Goal: Information Seeking & Learning: Learn about a topic

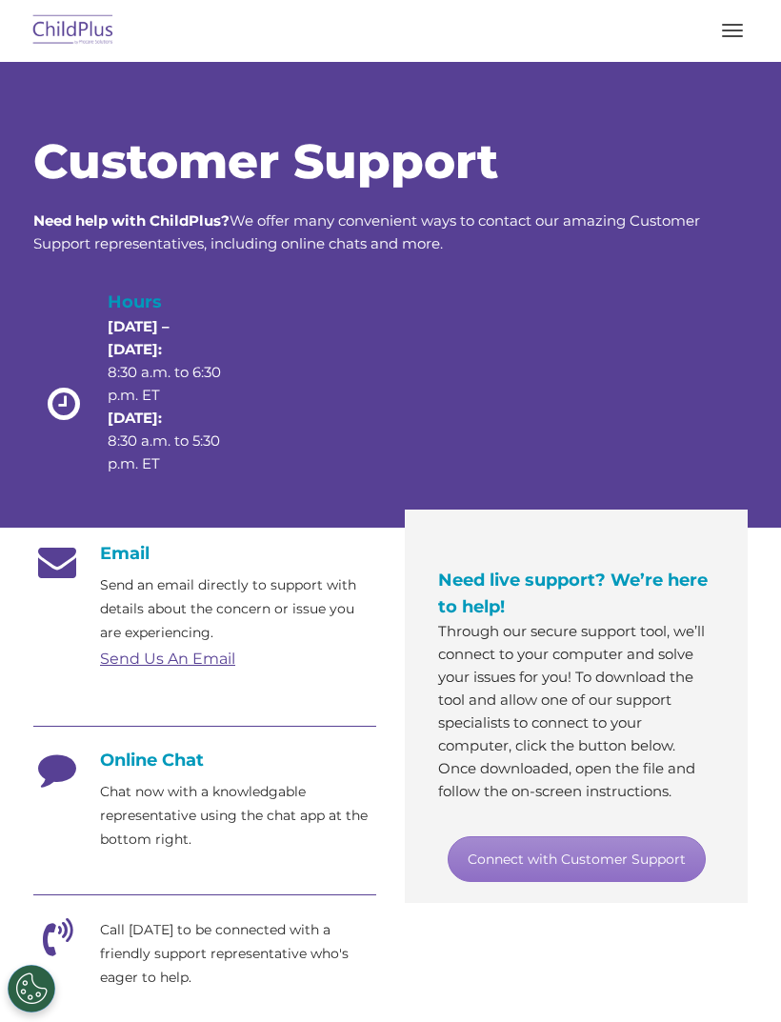
click at [112, 632] on p "Send an email directly to support with details about the concern or issue you a…" at bounding box center [238, 609] width 276 height 71
click at [134, 636] on p "Send an email directly to support with details about the concern or issue you a…" at bounding box center [238, 609] width 276 height 71
click at [132, 662] on link "Send Us An Email" at bounding box center [167, 659] width 135 height 18
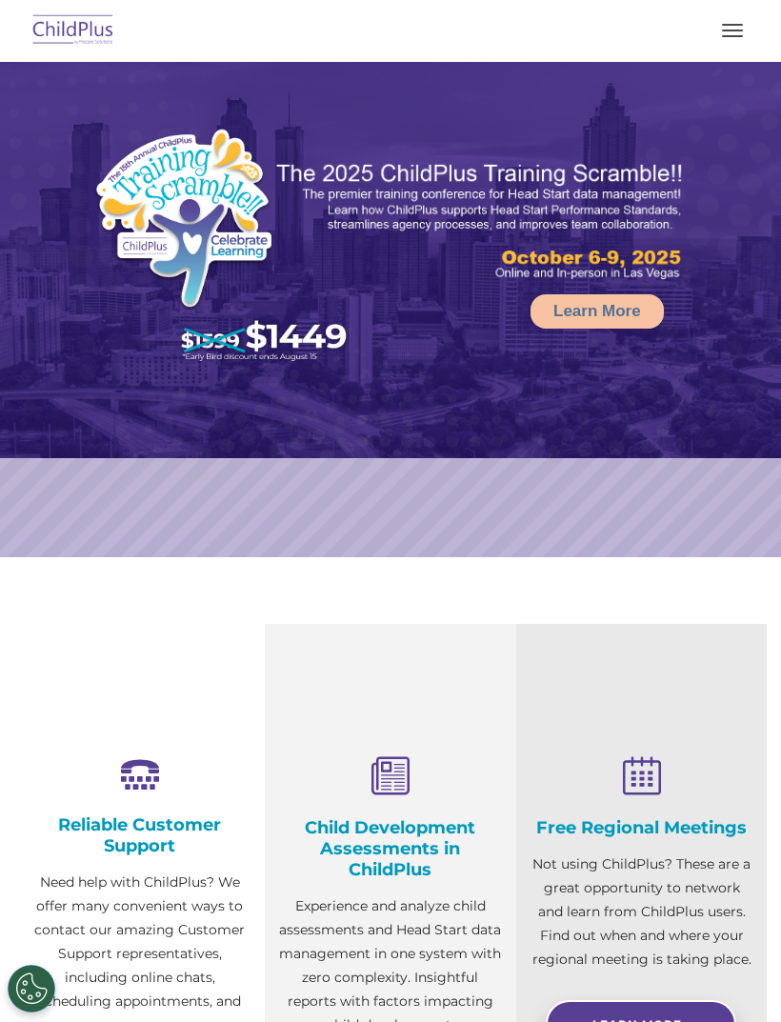
select select "MEDIUM"
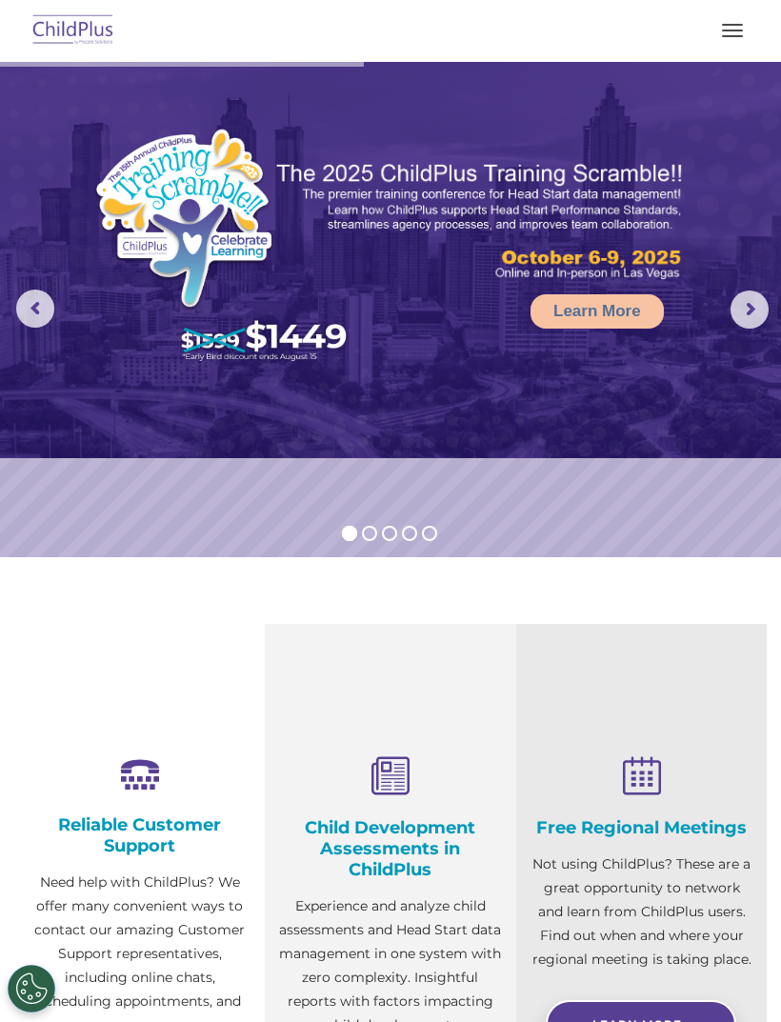
click at [75, 28] on img at bounding box center [74, 31] width 90 height 45
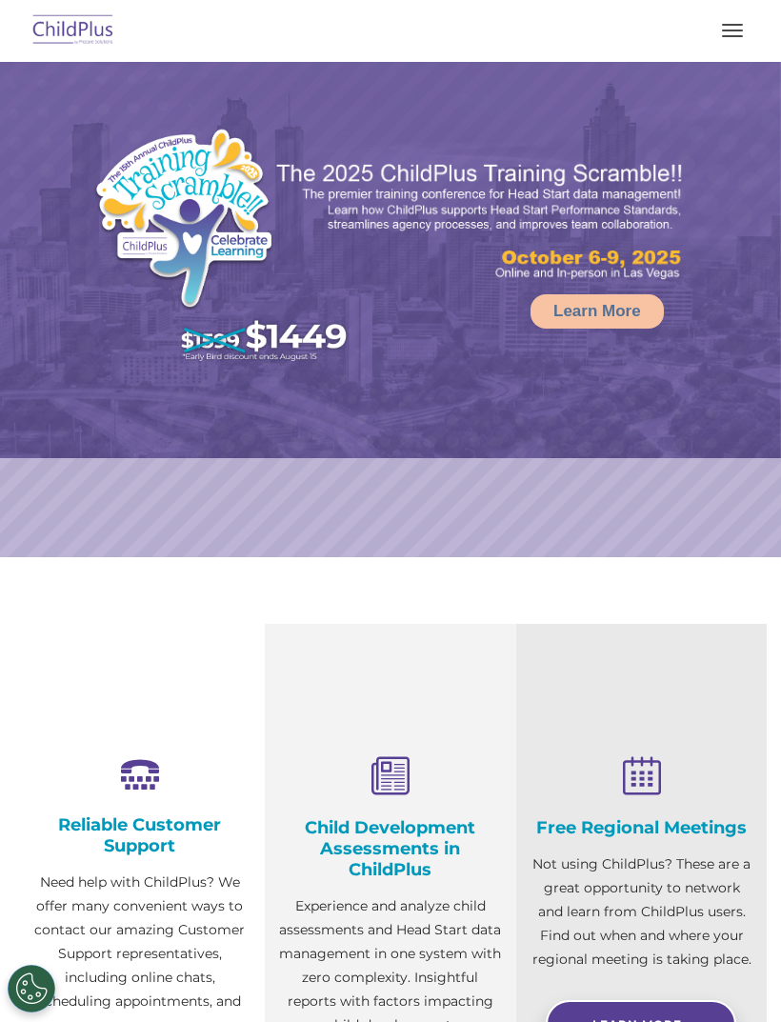
select select "MEDIUM"
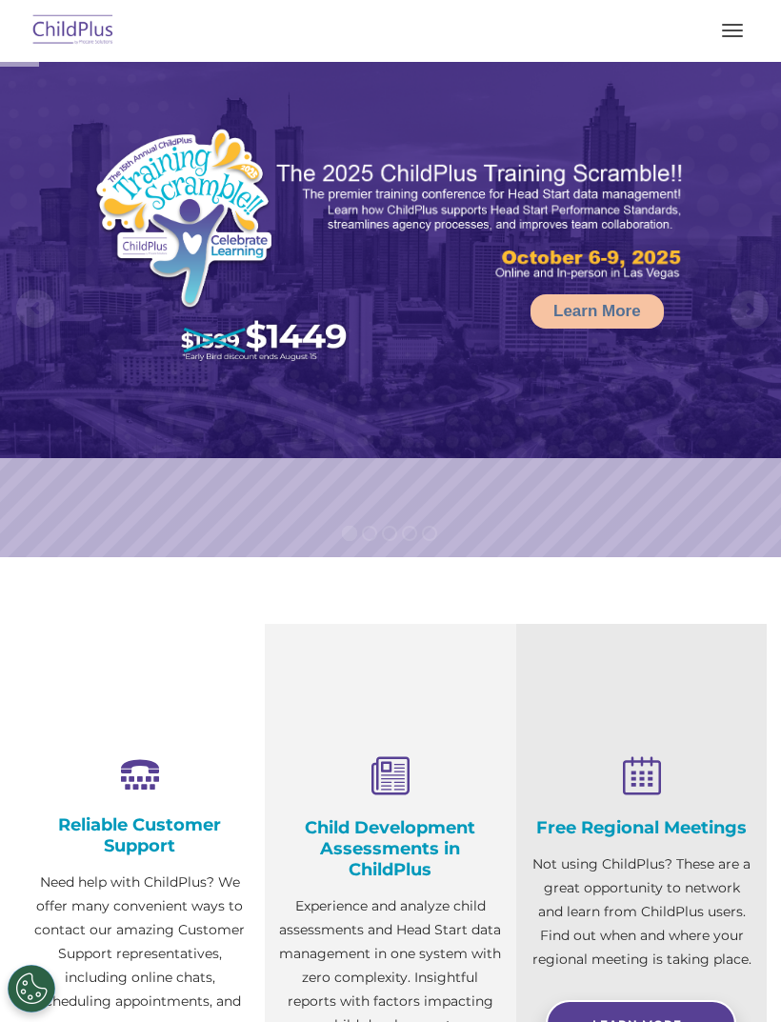
click at [744, 39] on button "button" at bounding box center [733, 30] width 40 height 30
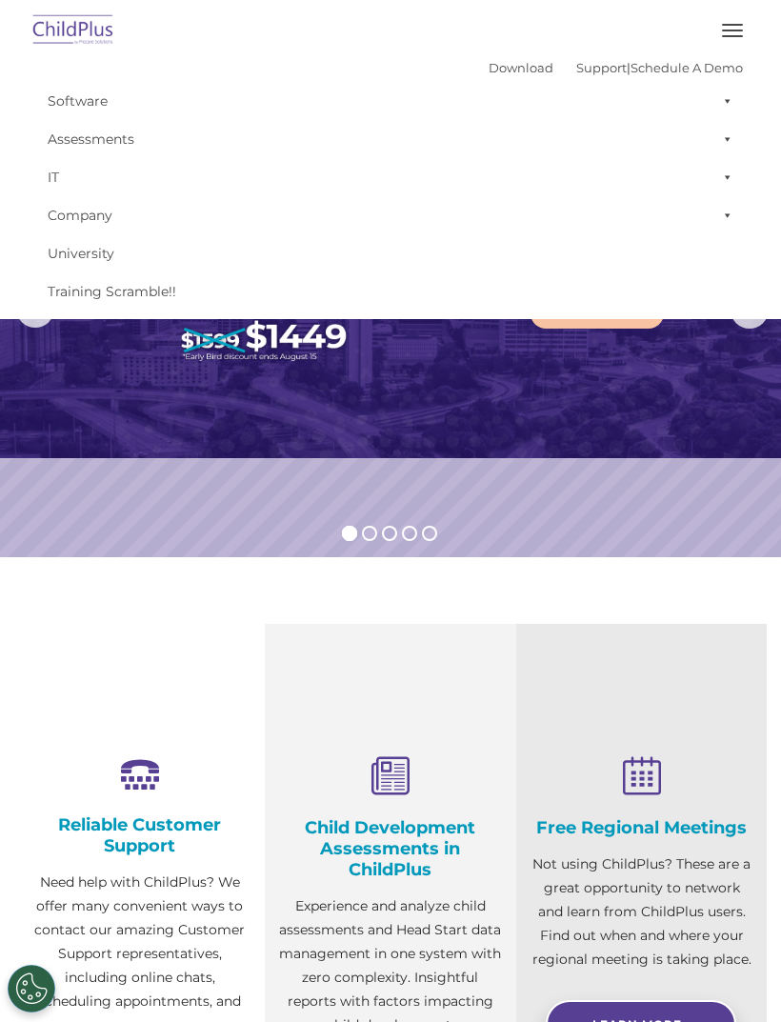
click at [109, 137] on link "Assessments" at bounding box center [390, 139] width 705 height 38
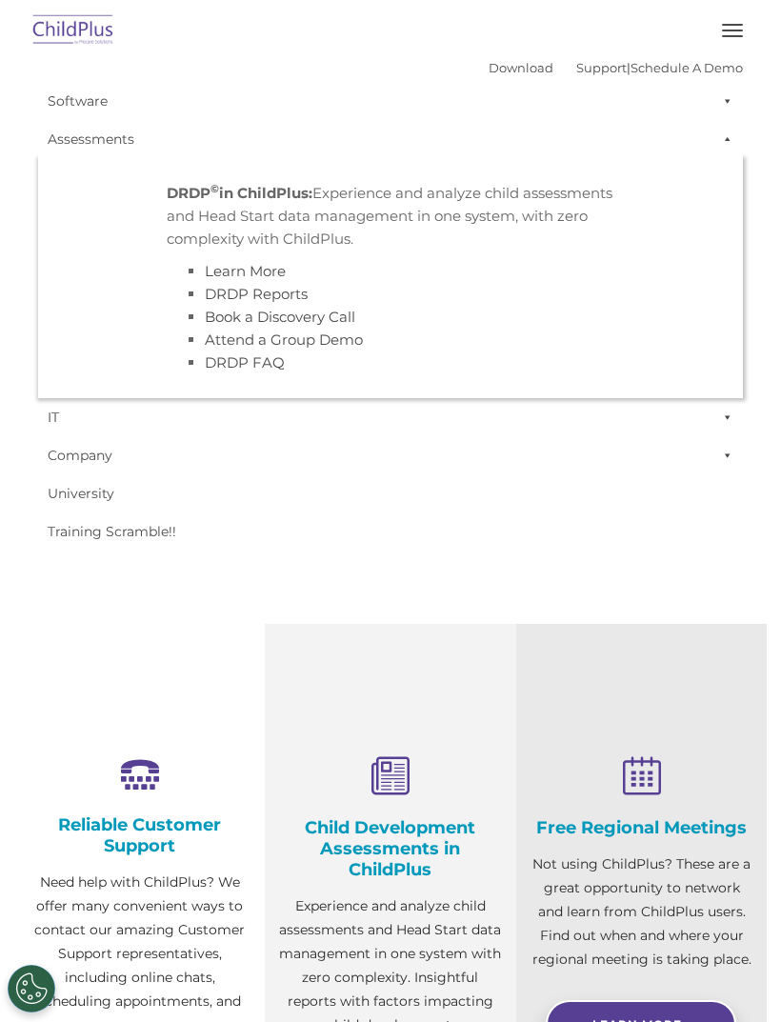
click at [510, 73] on link "Download" at bounding box center [521, 67] width 65 height 15
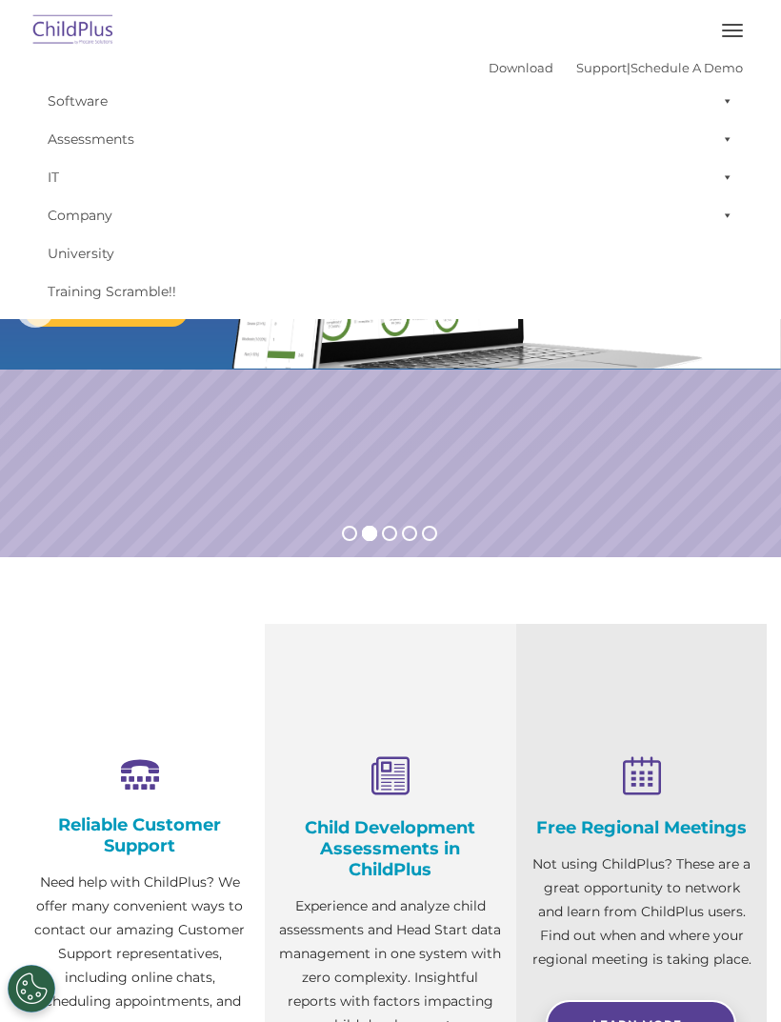
click at [576, 73] on link "Support" at bounding box center [601, 67] width 51 height 15
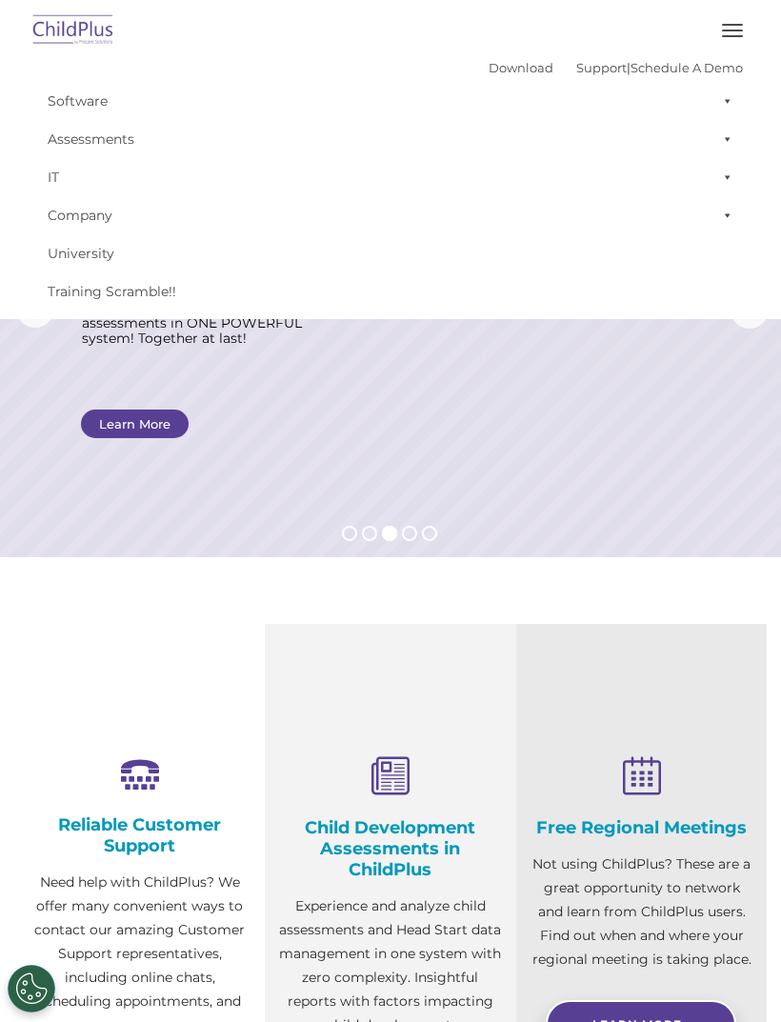
click at [78, 111] on link "Software" at bounding box center [390, 101] width 705 height 38
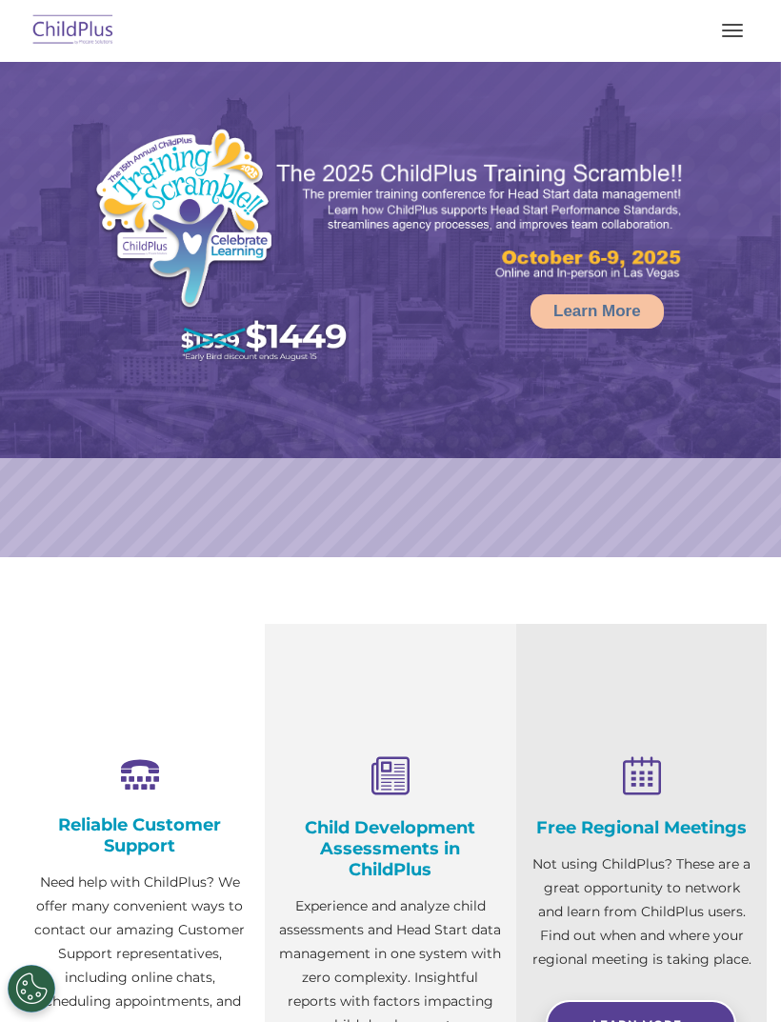
select select "MEDIUM"
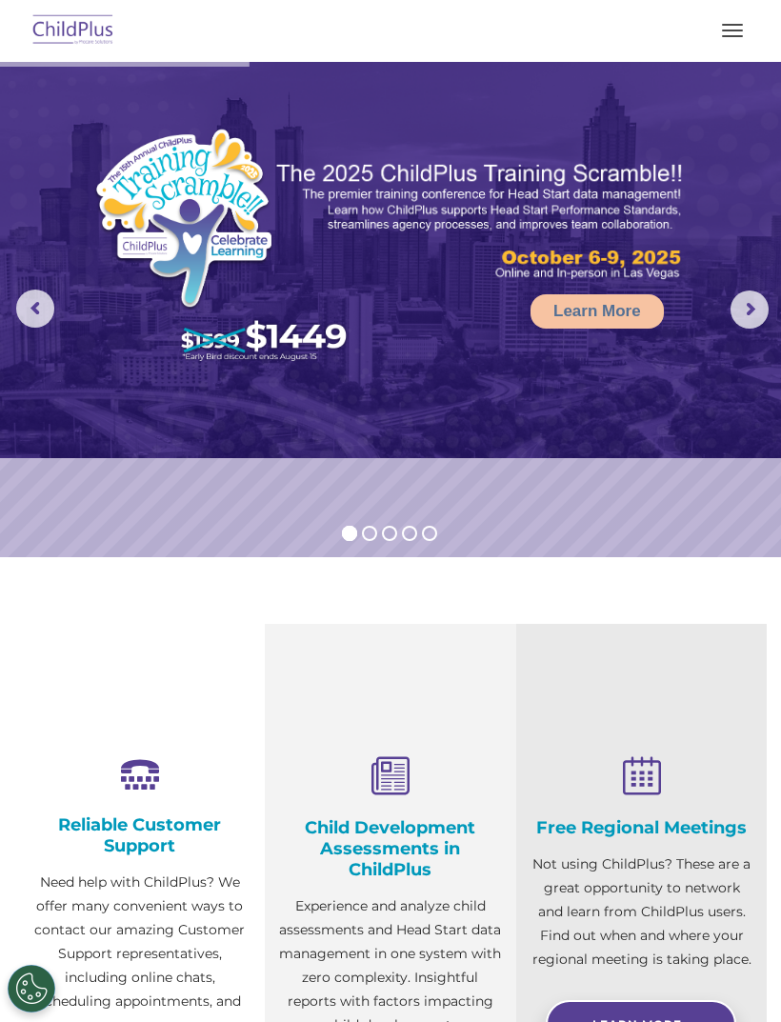
click at [731, 44] on button "button" at bounding box center [733, 30] width 40 height 30
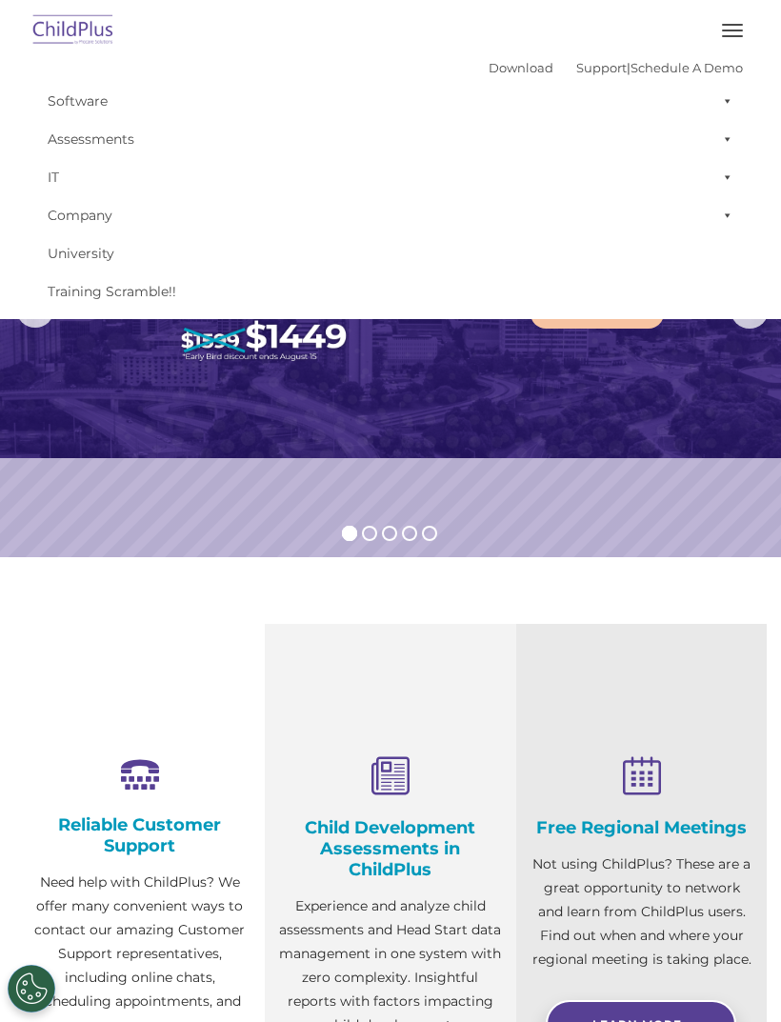
click at [93, 139] on link "Assessments" at bounding box center [390, 139] width 705 height 38
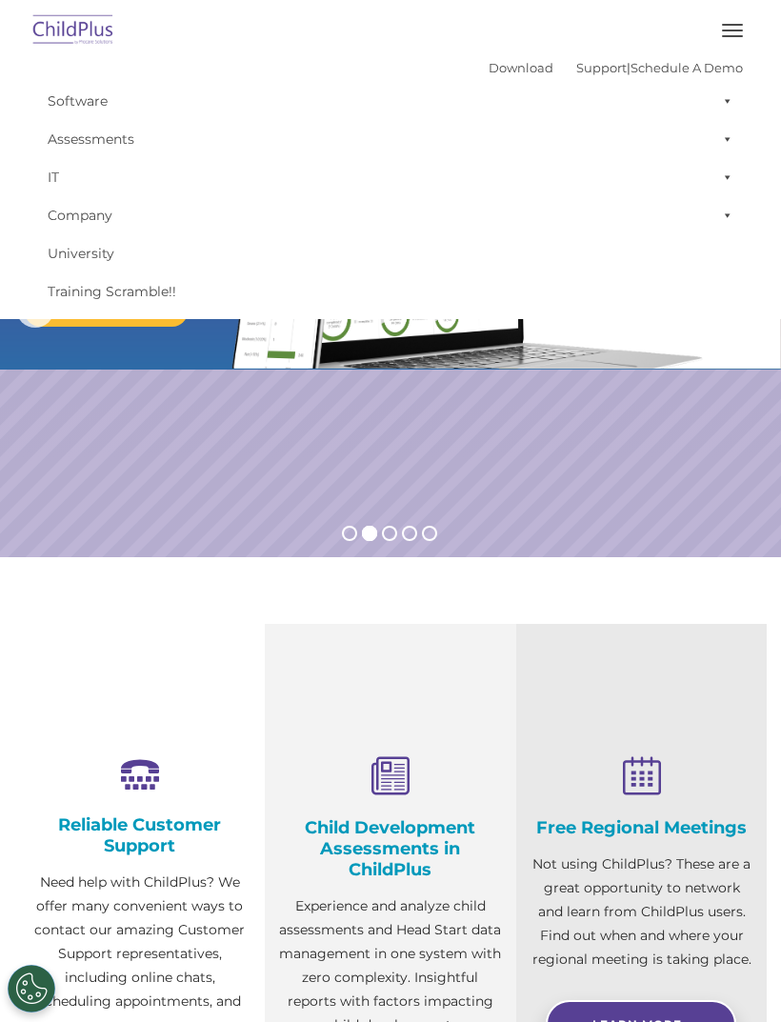
click at [494, 75] on link "Download" at bounding box center [521, 67] width 65 height 15
click at [498, 75] on link "Download" at bounding box center [521, 67] width 65 height 15
click at [587, 73] on link "Support" at bounding box center [601, 67] width 51 height 15
click at [704, 69] on link "Schedule A Demo" at bounding box center [687, 67] width 112 height 15
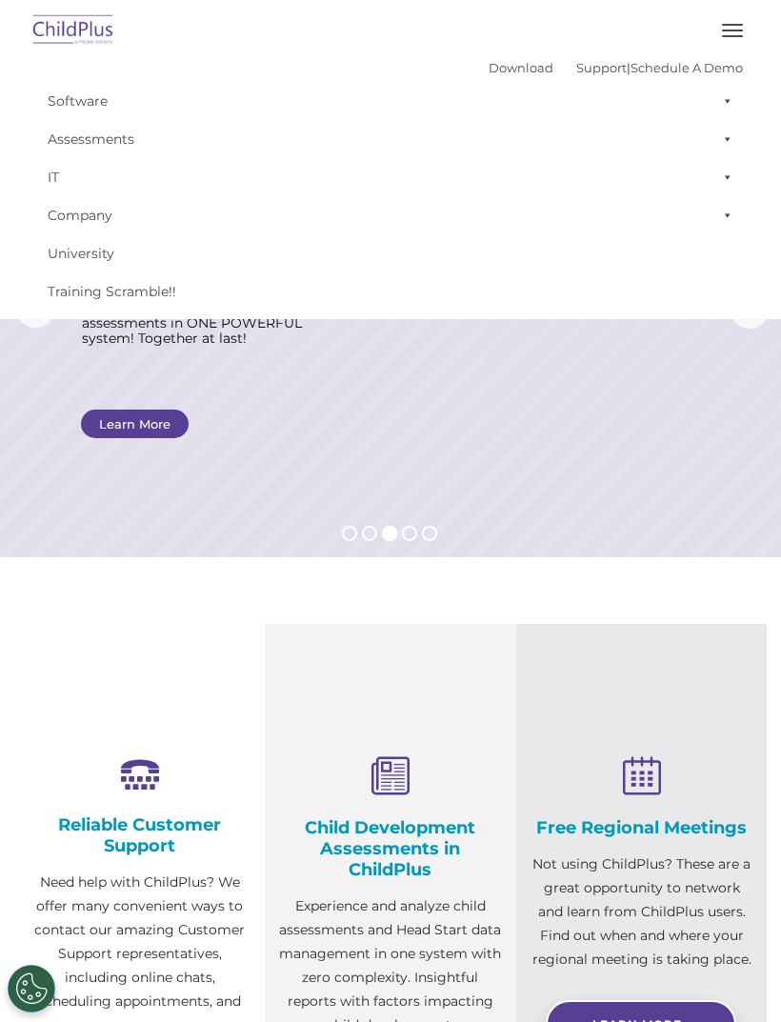
click at [97, 105] on link "Software" at bounding box center [390, 101] width 705 height 38
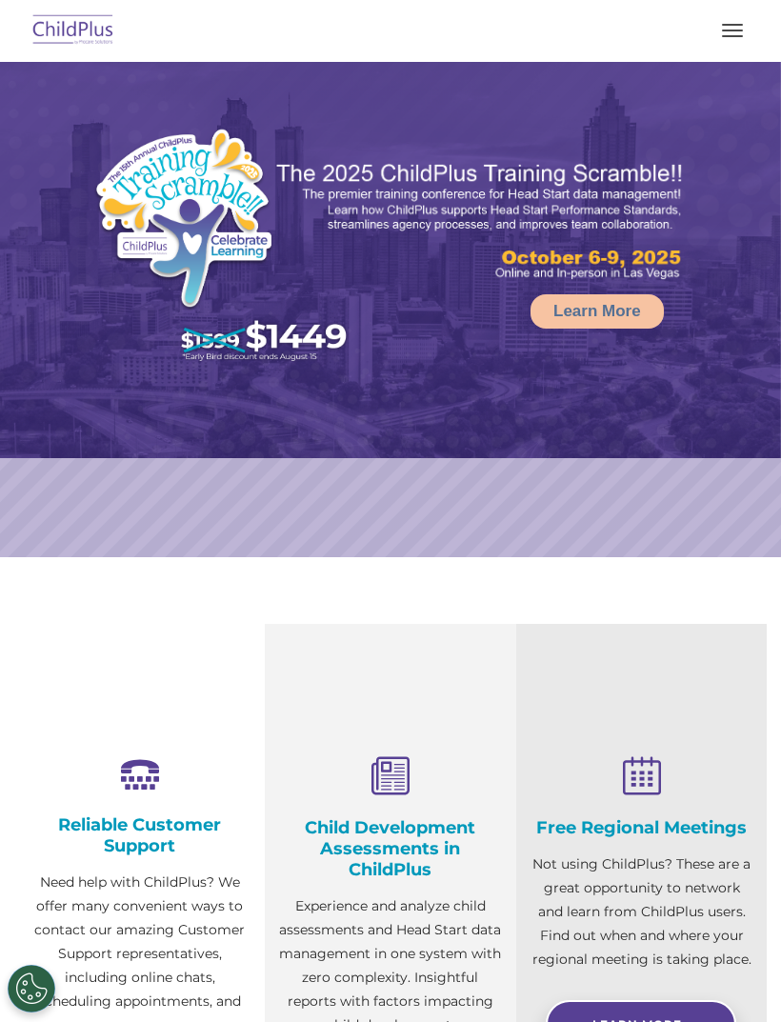
select select "MEDIUM"
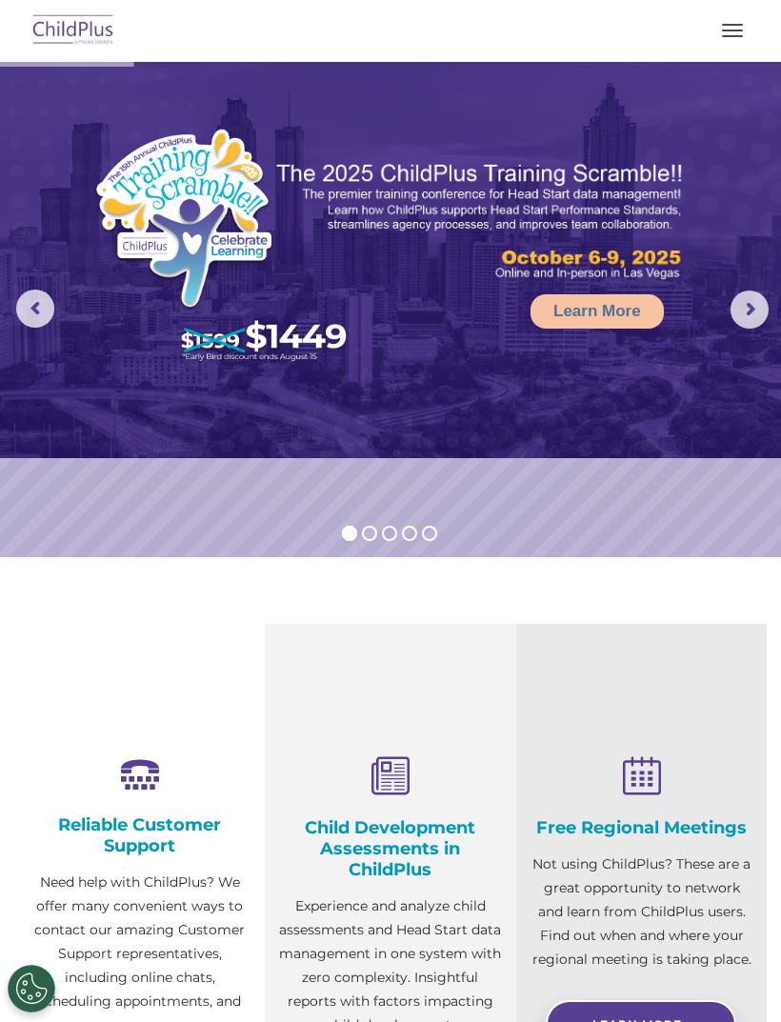
click at [78, 30] on img at bounding box center [74, 31] width 90 height 45
click at [92, 27] on img at bounding box center [74, 31] width 90 height 45
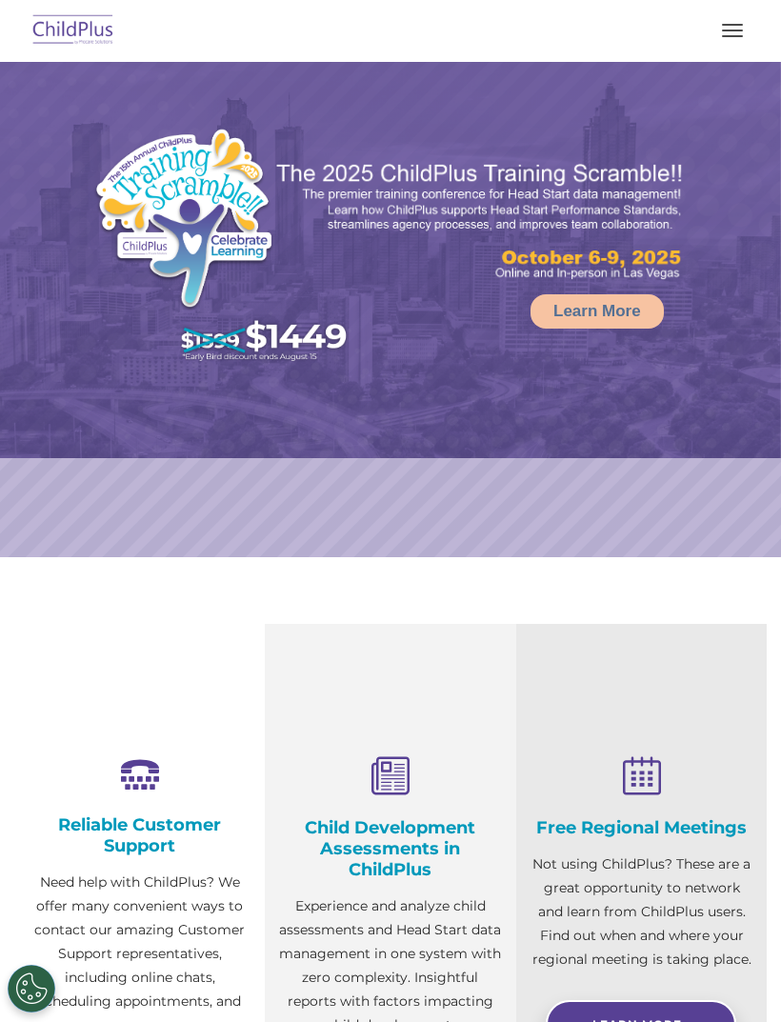
select select "MEDIUM"
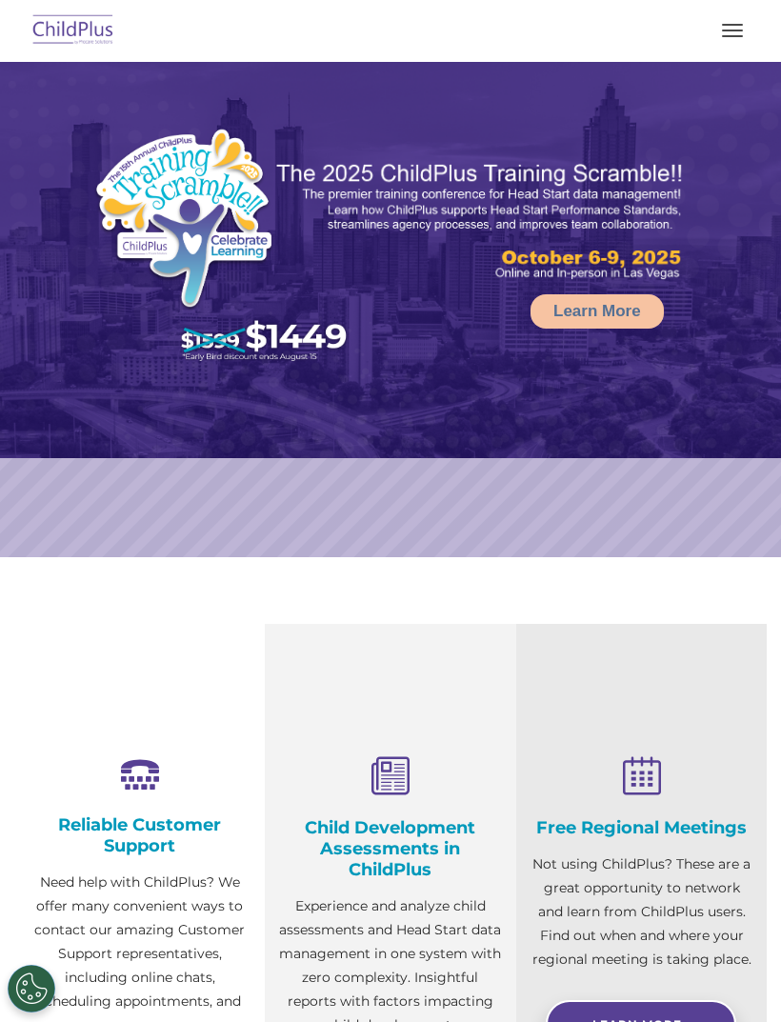
select select "MEDIUM"
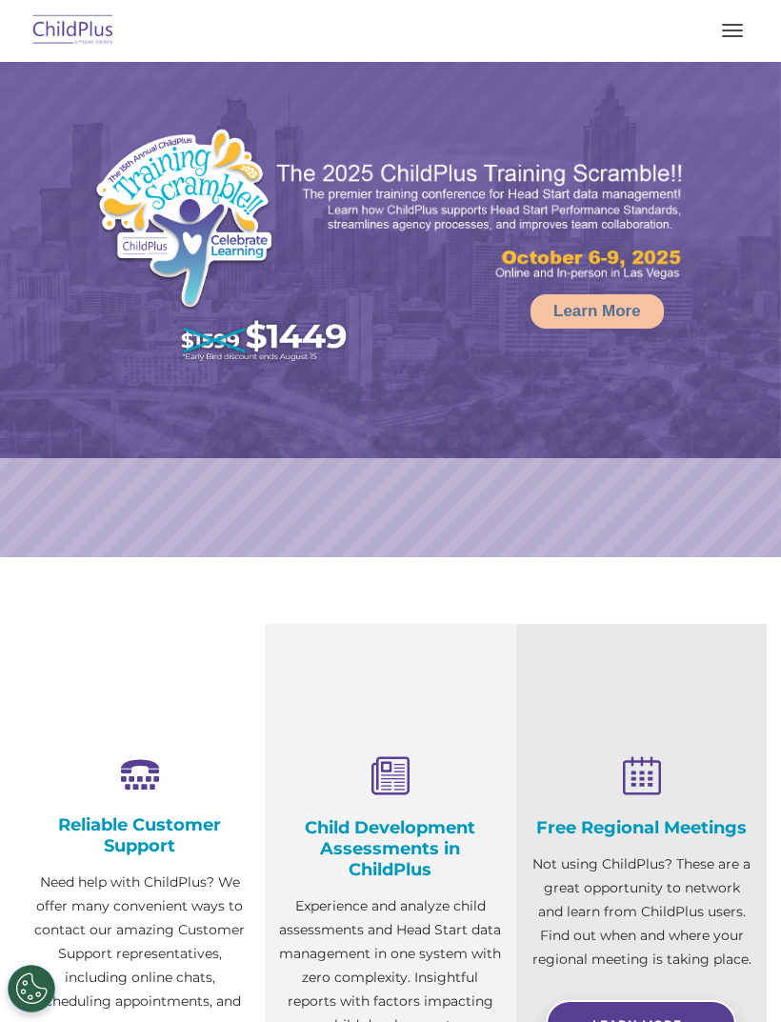
select select "MEDIUM"
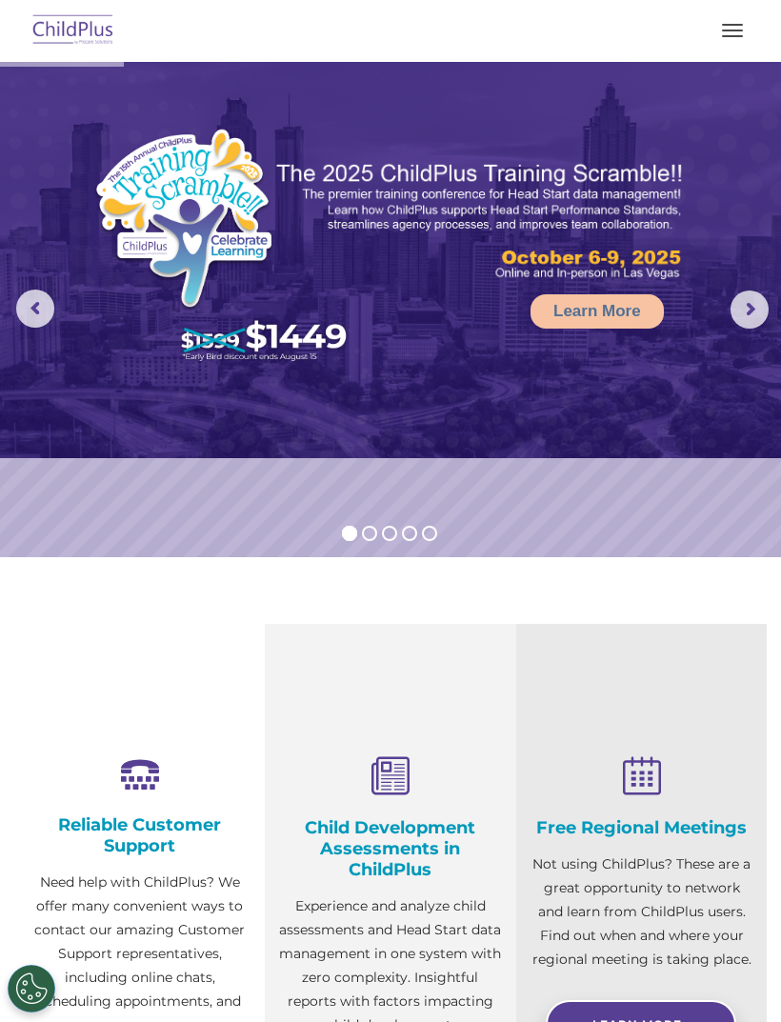
click at [734, 23] on button "button" at bounding box center [733, 30] width 40 height 30
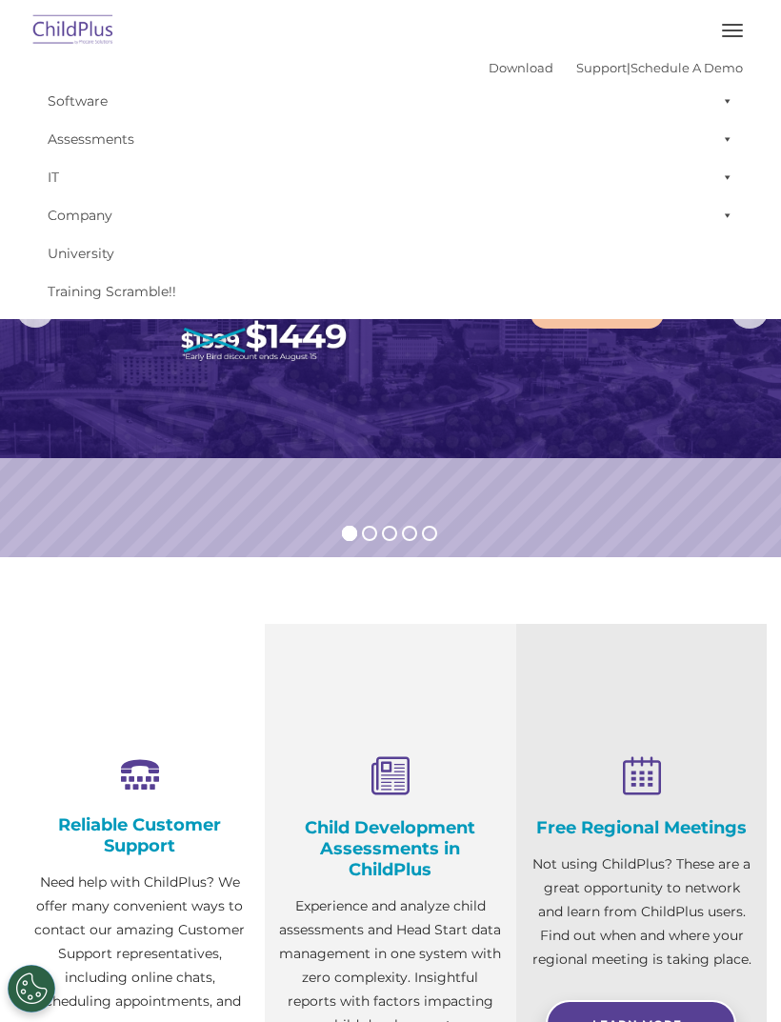
click at [95, 150] on link "Assessments" at bounding box center [390, 139] width 705 height 38
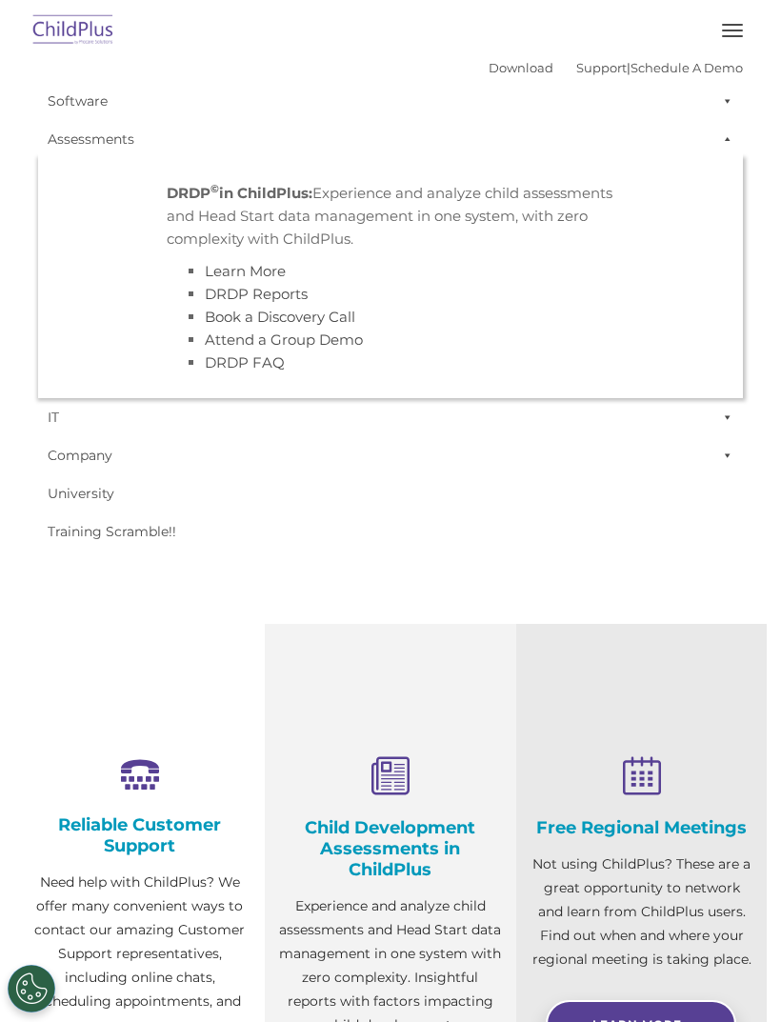
click at [279, 207] on p "DRDP © in ChildPlus: Experience and analyze child assessments and Head Start da…" at bounding box center [391, 216] width 448 height 69
click at [346, 214] on p "DRDP © in ChildPlus: Experience and analyze child assessments and Head Start da…" at bounding box center [391, 216] width 448 height 69
click at [390, 246] on p "DRDP © in ChildPlus: Experience and analyze child assessments and Head Start da…" at bounding box center [391, 216] width 448 height 69
click at [396, 284] on li "DRDP Reports" at bounding box center [410, 294] width 410 height 23
click at [366, 382] on li "DRDP © in ChildPlus: Experience and analyze child assessments and Head Start da…" at bounding box center [390, 278] width 476 height 221
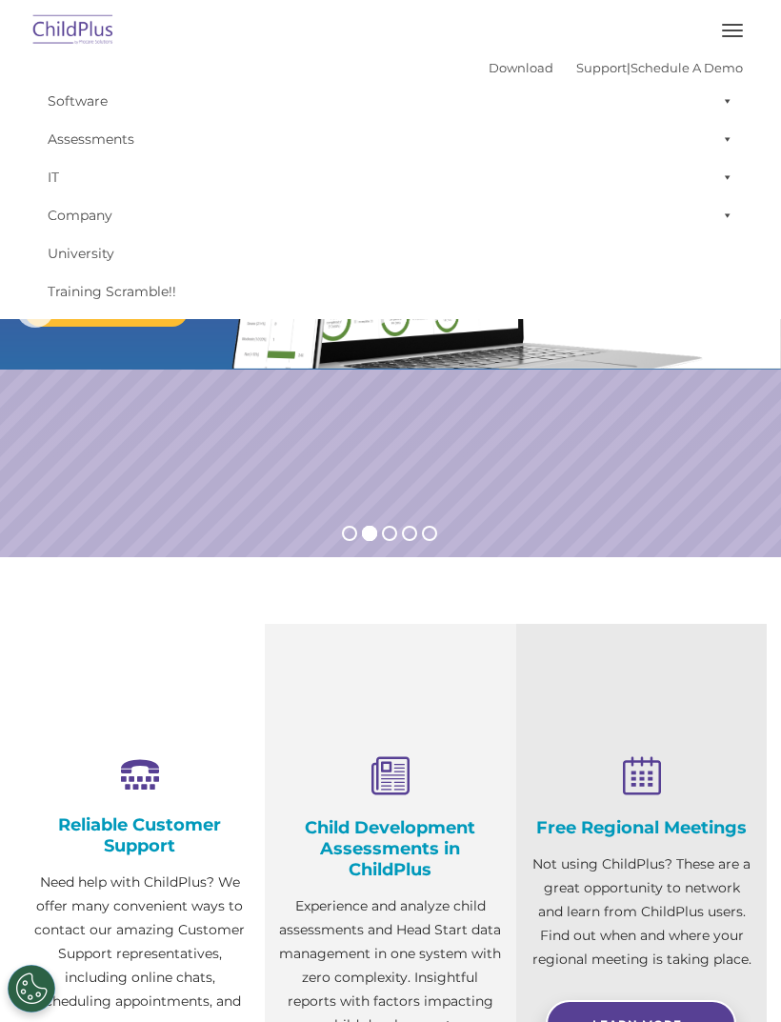
click at [98, 215] on link "Company" at bounding box center [390, 215] width 705 height 38
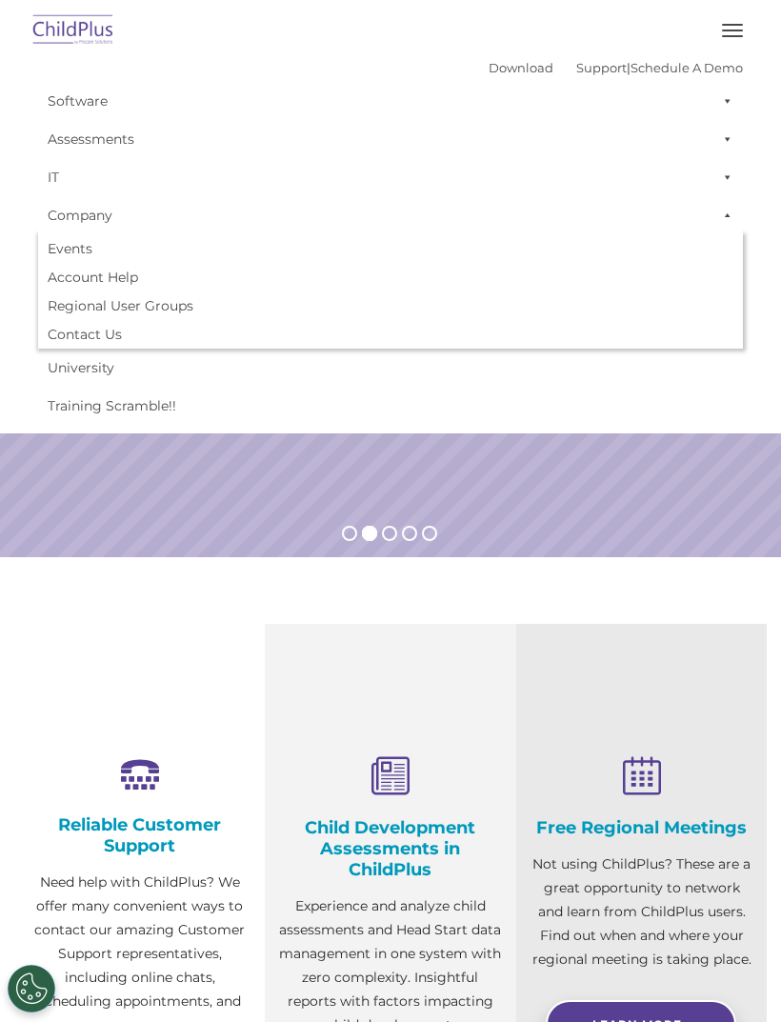
click at [307, 378] on link "University" at bounding box center [390, 368] width 705 height 38
click at [38, 383] on rs-slide "Request a Demo The Future of ChildPlus is Here! Boost your productivity and str…" at bounding box center [390, 309] width 781 height 495
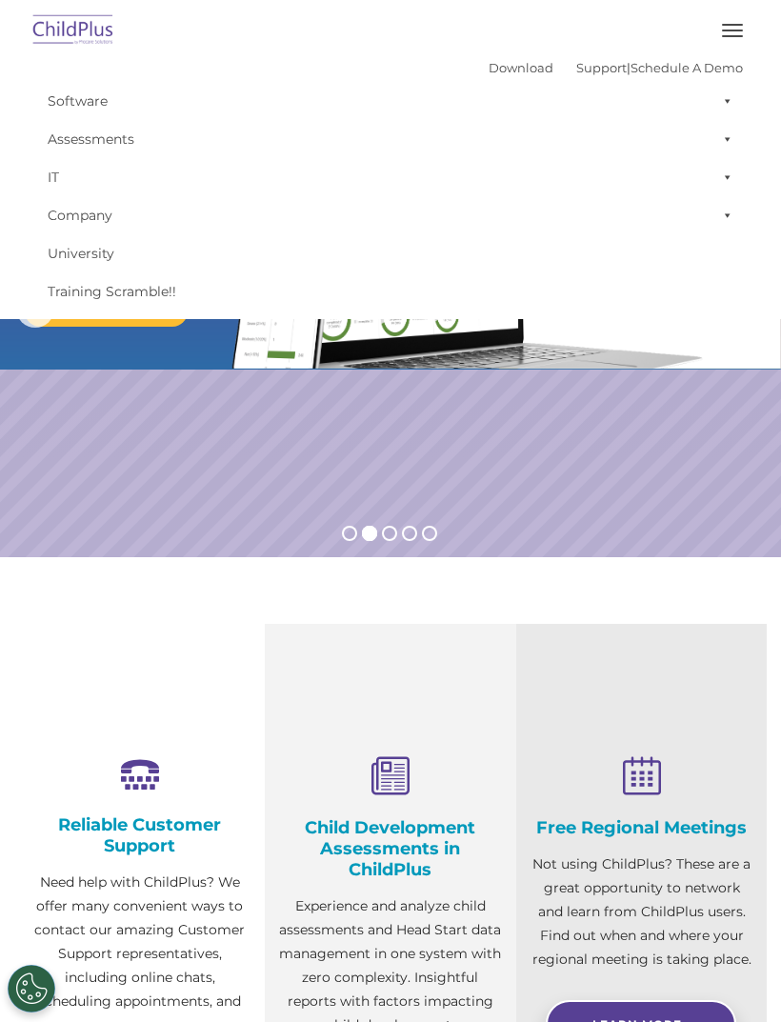
click at [111, 96] on link "Software" at bounding box center [390, 101] width 705 height 38
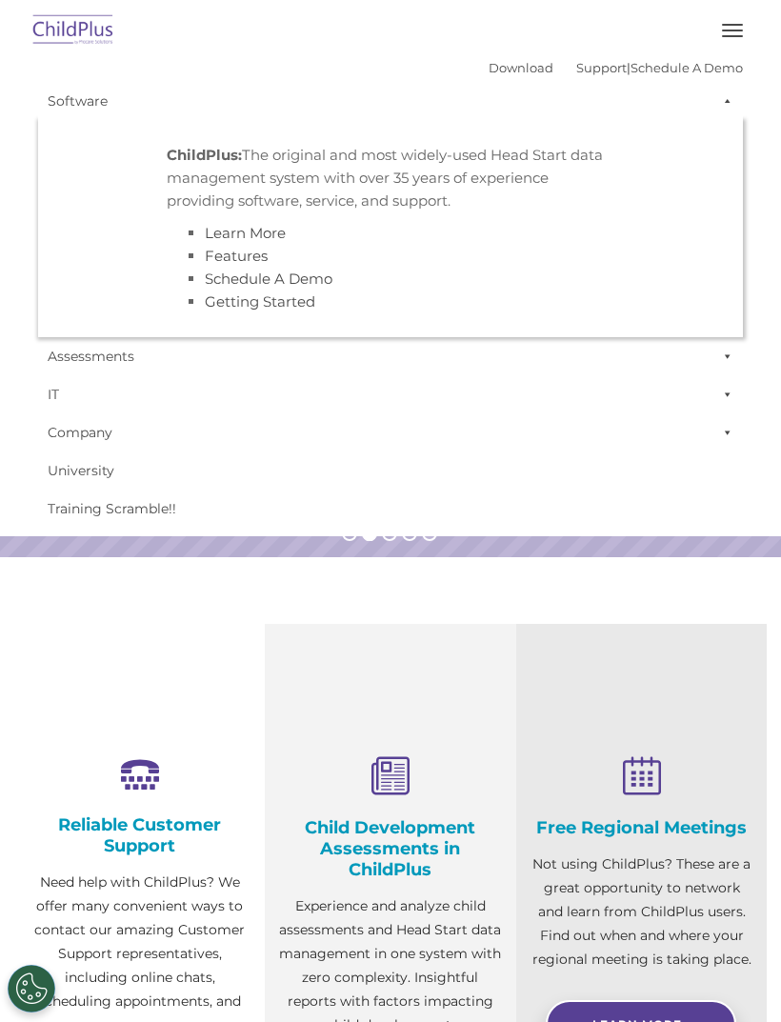
click at [93, 117] on link "Software" at bounding box center [390, 101] width 705 height 38
